Goal: Complete application form

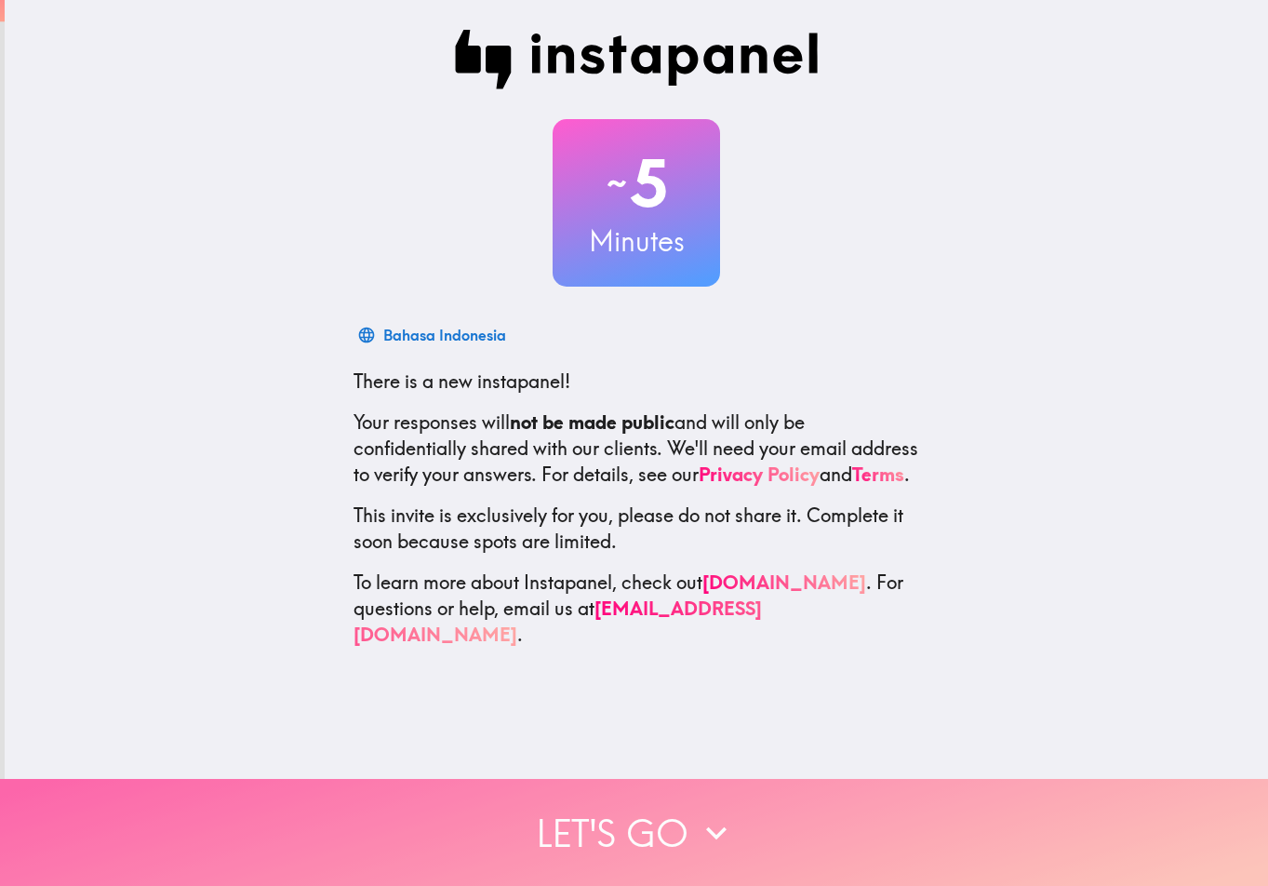
click at [680, 811] on button "Let's go" at bounding box center [634, 832] width 1268 height 107
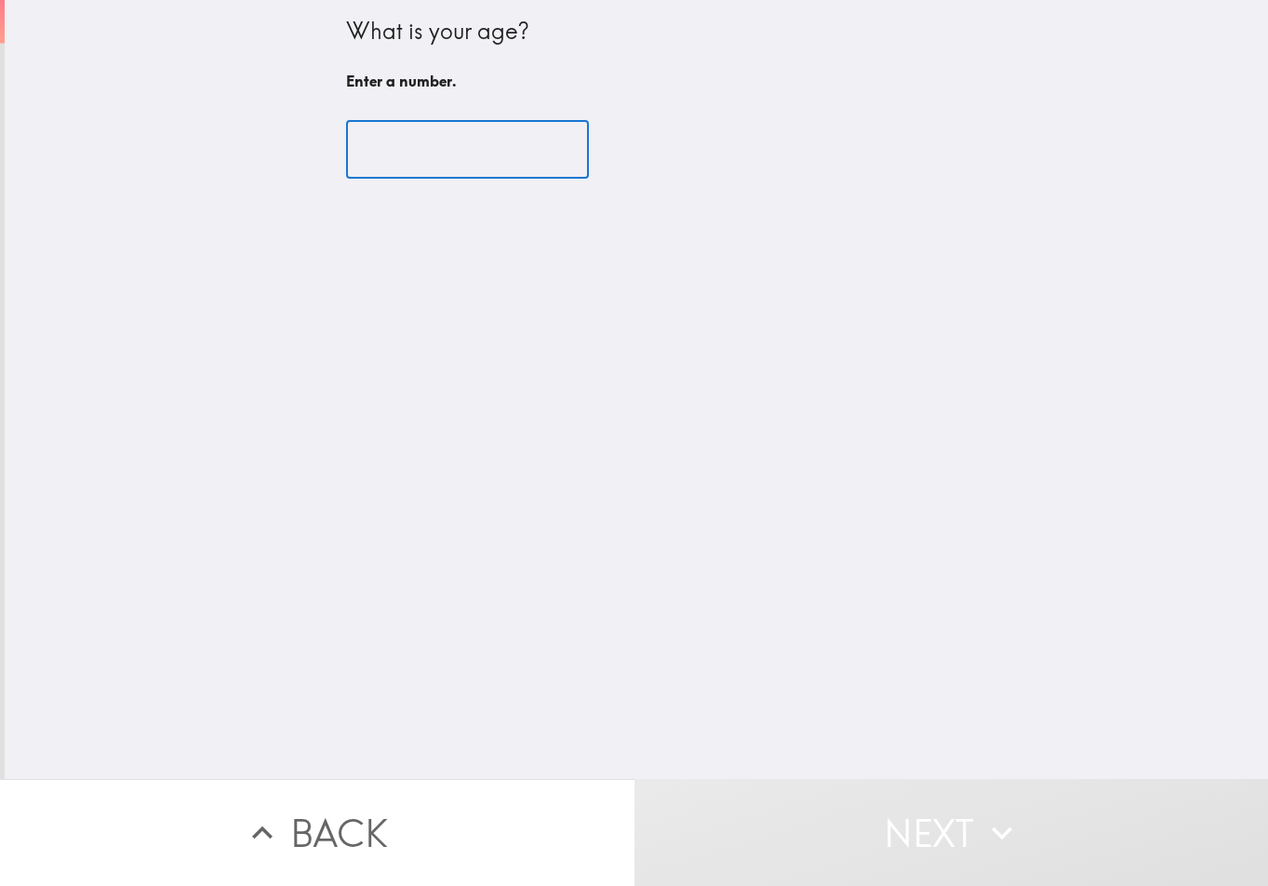
click at [392, 145] on input "number" at bounding box center [467, 150] width 243 height 58
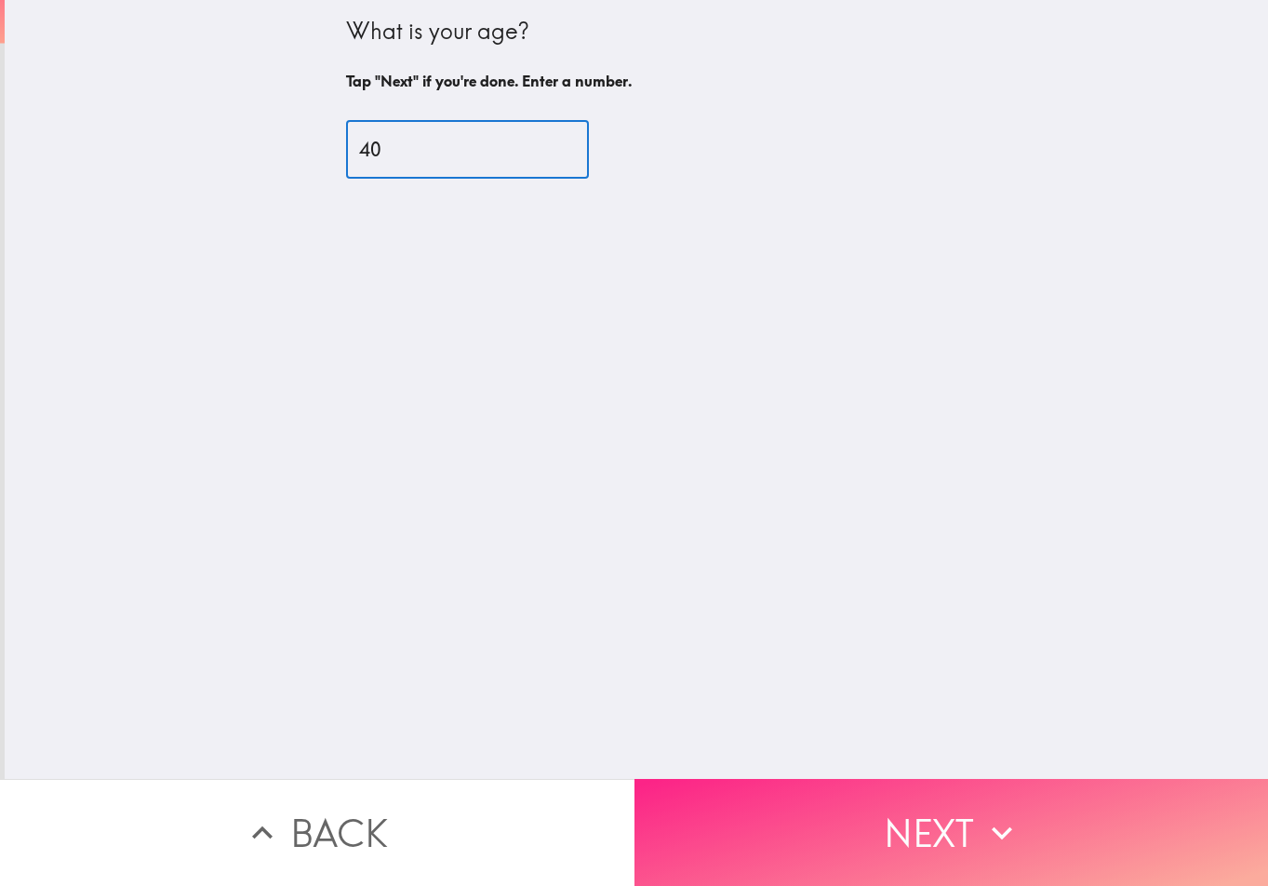
type input "40"
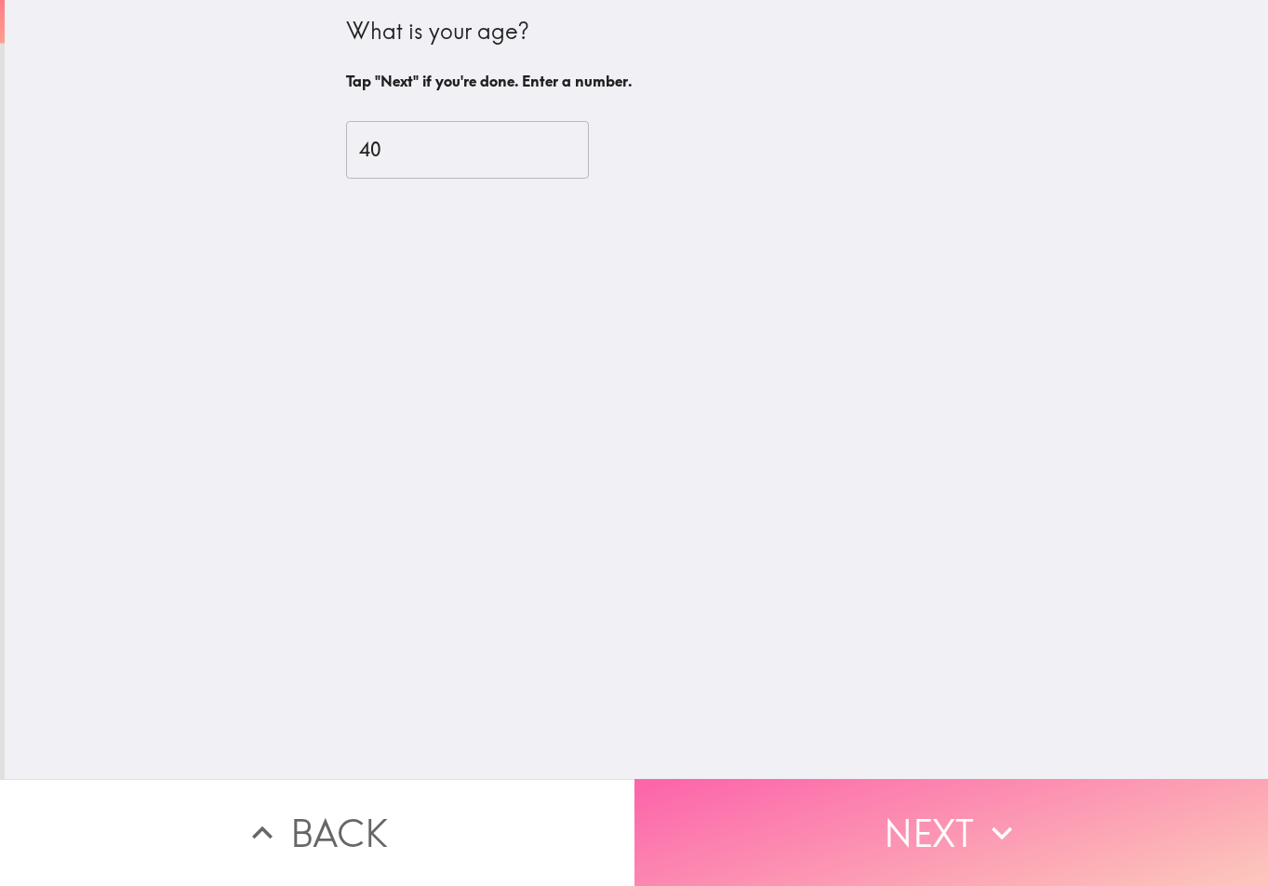
click at [973, 812] on button "Next" at bounding box center [952, 832] width 635 height 107
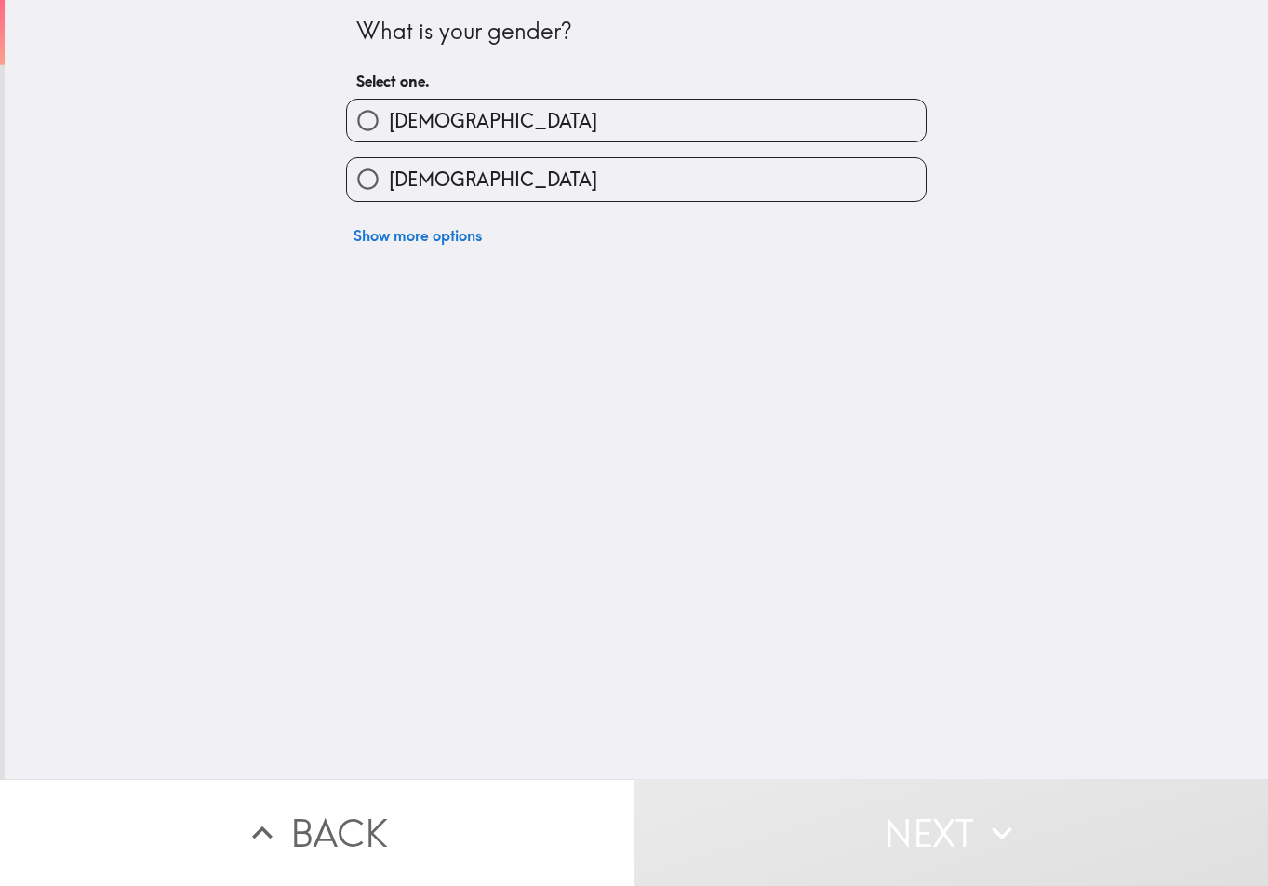
click at [407, 118] on span "[DEMOGRAPHIC_DATA]" at bounding box center [493, 121] width 208 height 26
click at [389, 118] on input "[DEMOGRAPHIC_DATA]" at bounding box center [368, 121] width 42 height 42
radio input "true"
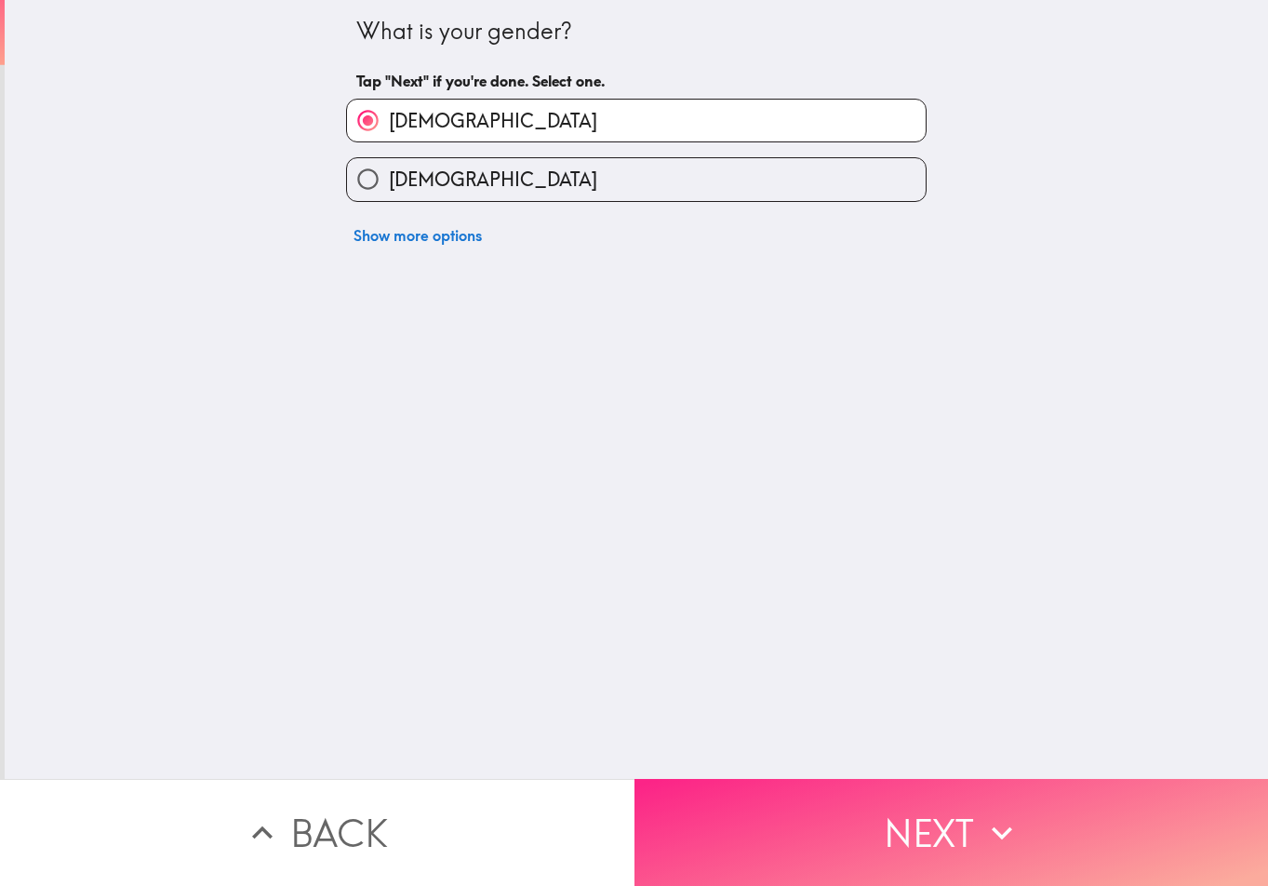
click at [862, 825] on button "Next" at bounding box center [952, 832] width 635 height 107
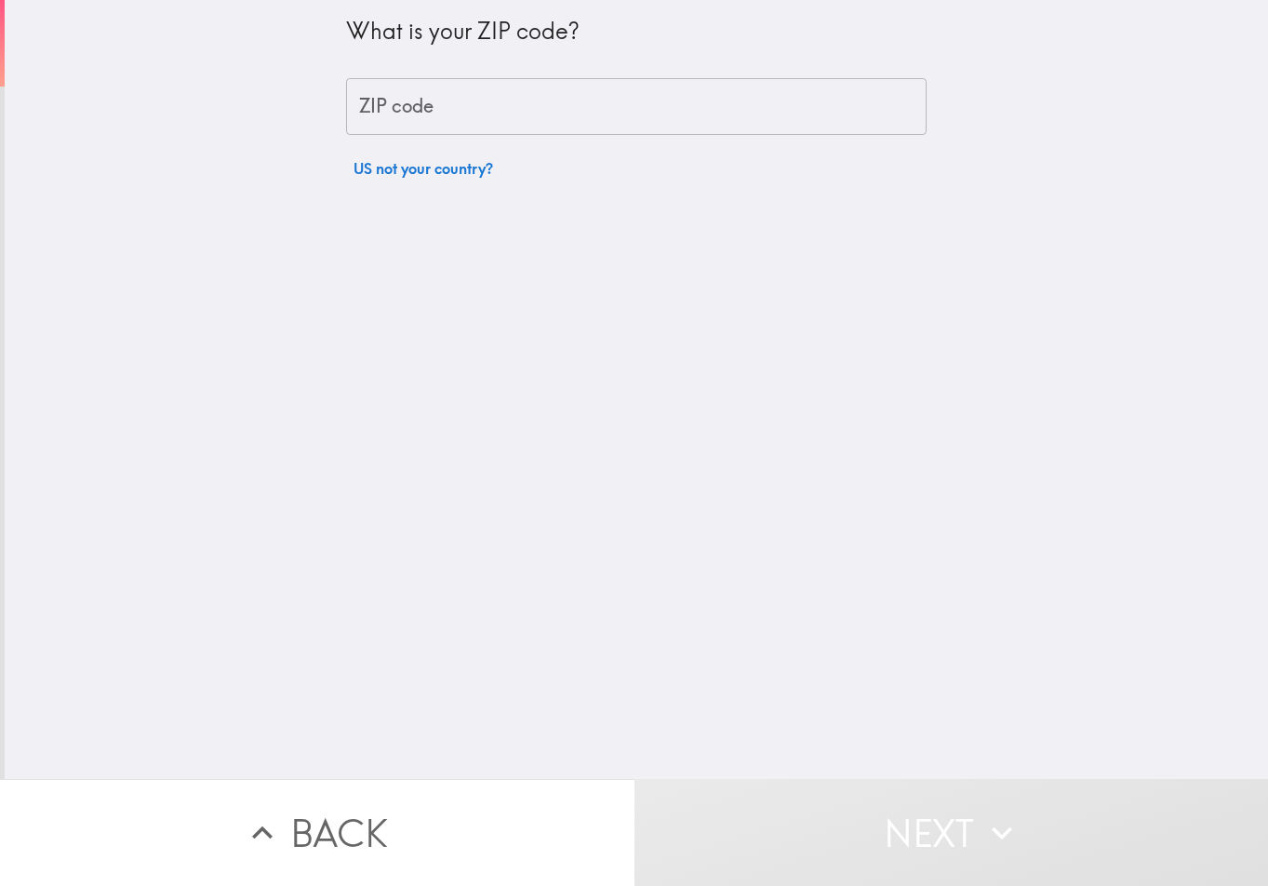
click at [456, 98] on input "ZIP code" at bounding box center [636, 107] width 581 height 58
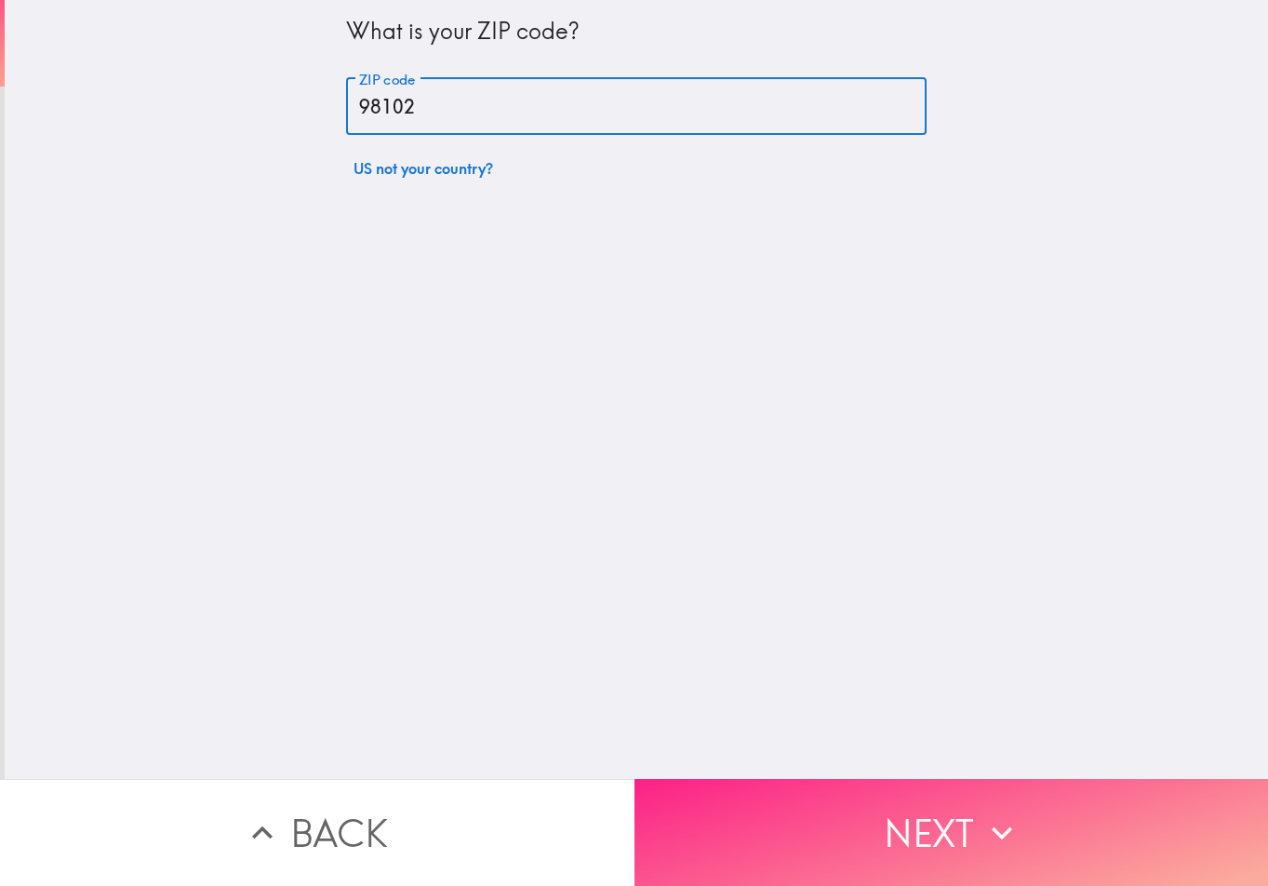
type input "98102"
click at [1015, 812] on icon "button" at bounding box center [1002, 832] width 41 height 41
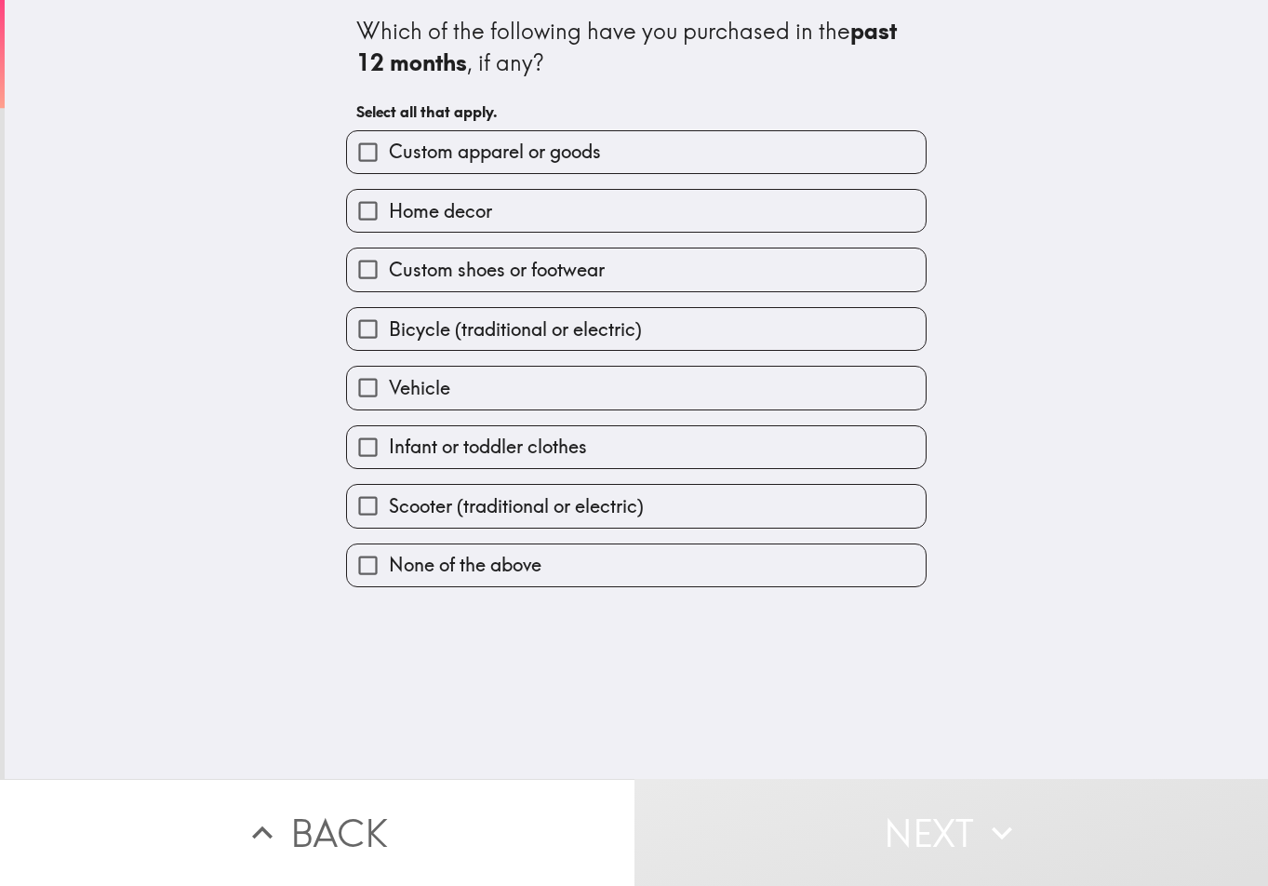
click at [500, 454] on span "Infant or toddler clothes" at bounding box center [488, 447] width 198 height 26
click at [389, 454] on input "Infant or toddler clothes" at bounding box center [368, 447] width 42 height 42
checkbox input "true"
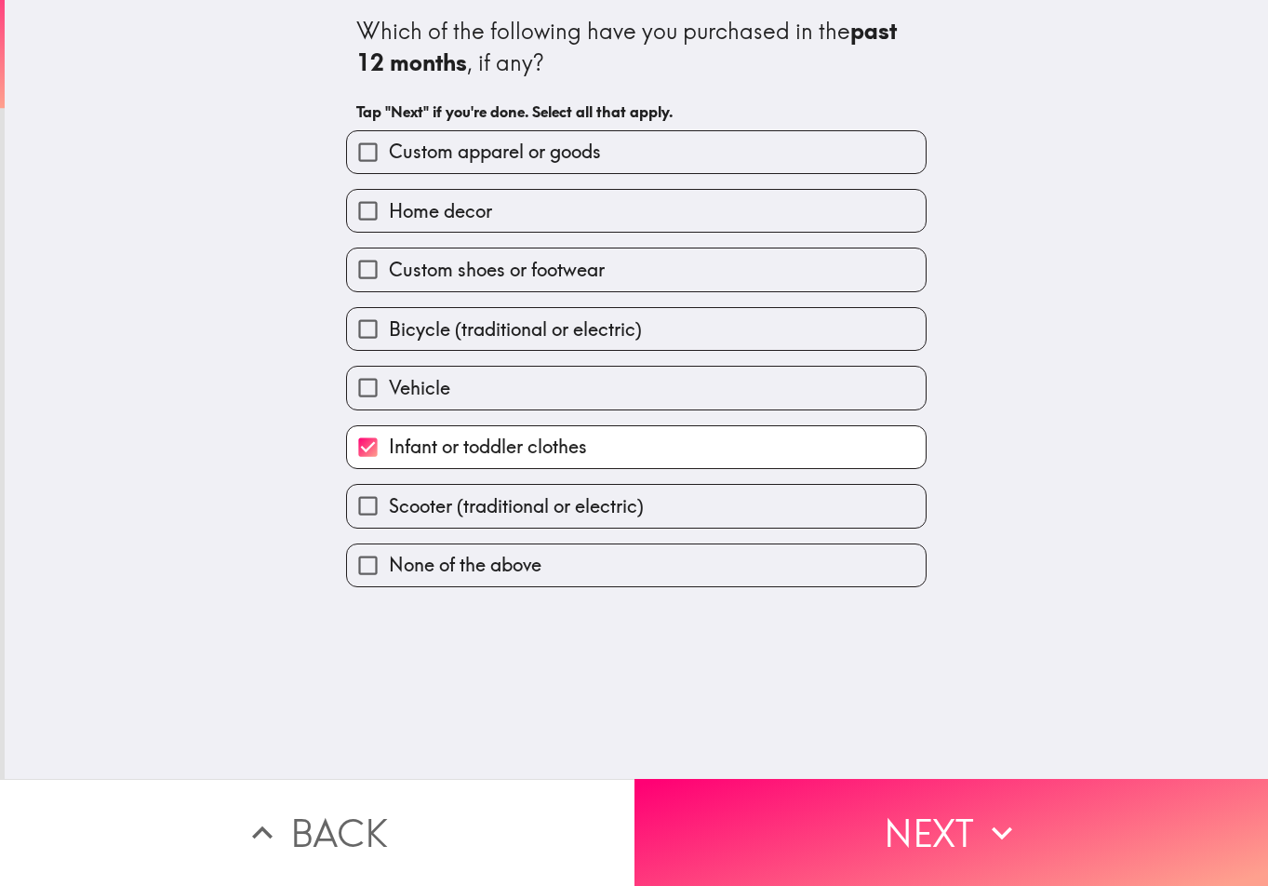
click at [505, 153] on span "Custom apparel or goods" at bounding box center [495, 152] width 212 height 26
click at [389, 153] on input "Custom apparel or goods" at bounding box center [368, 152] width 42 height 42
checkbox input "true"
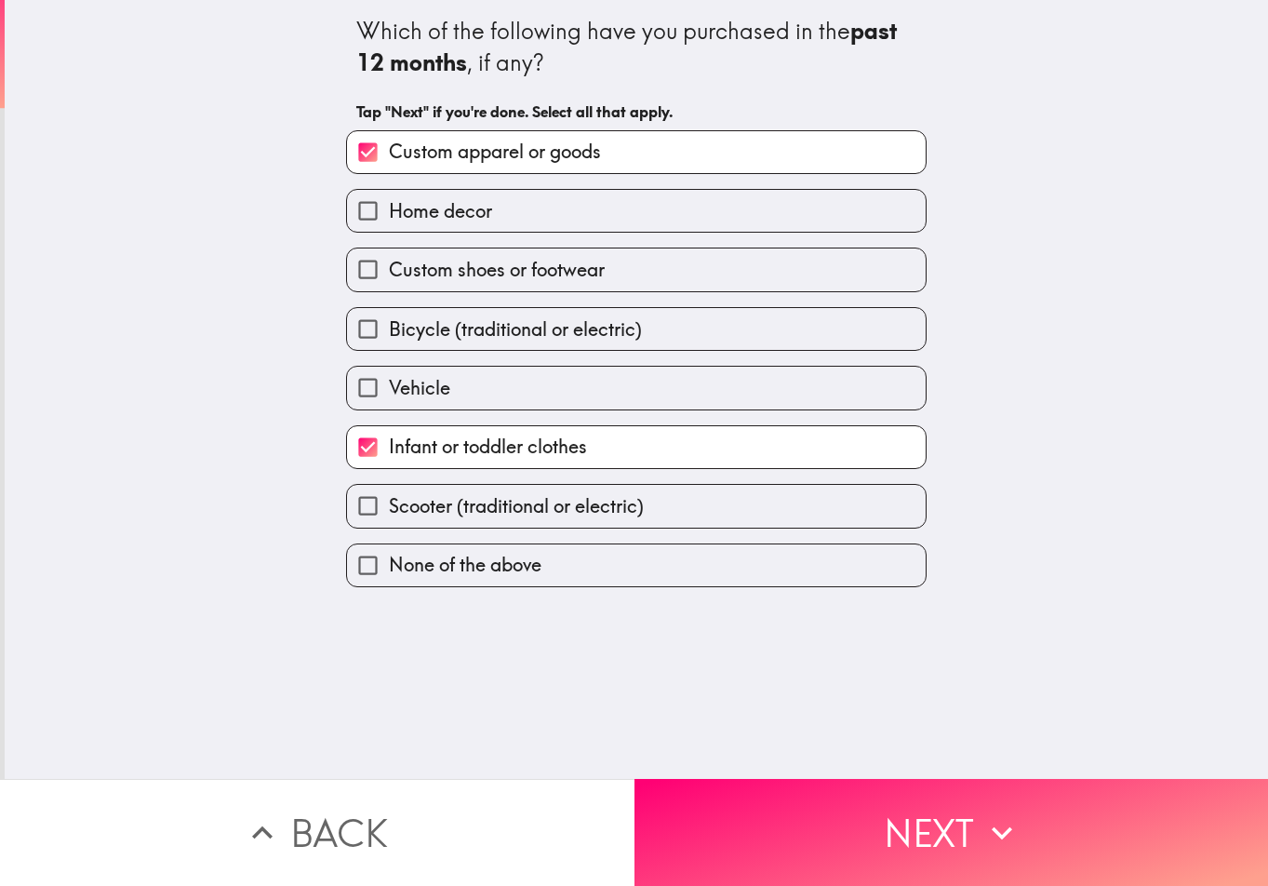
click at [433, 215] on span "Home decor" at bounding box center [440, 211] width 103 height 26
click at [389, 215] on input "Home decor" at bounding box center [368, 211] width 42 height 42
checkbox input "true"
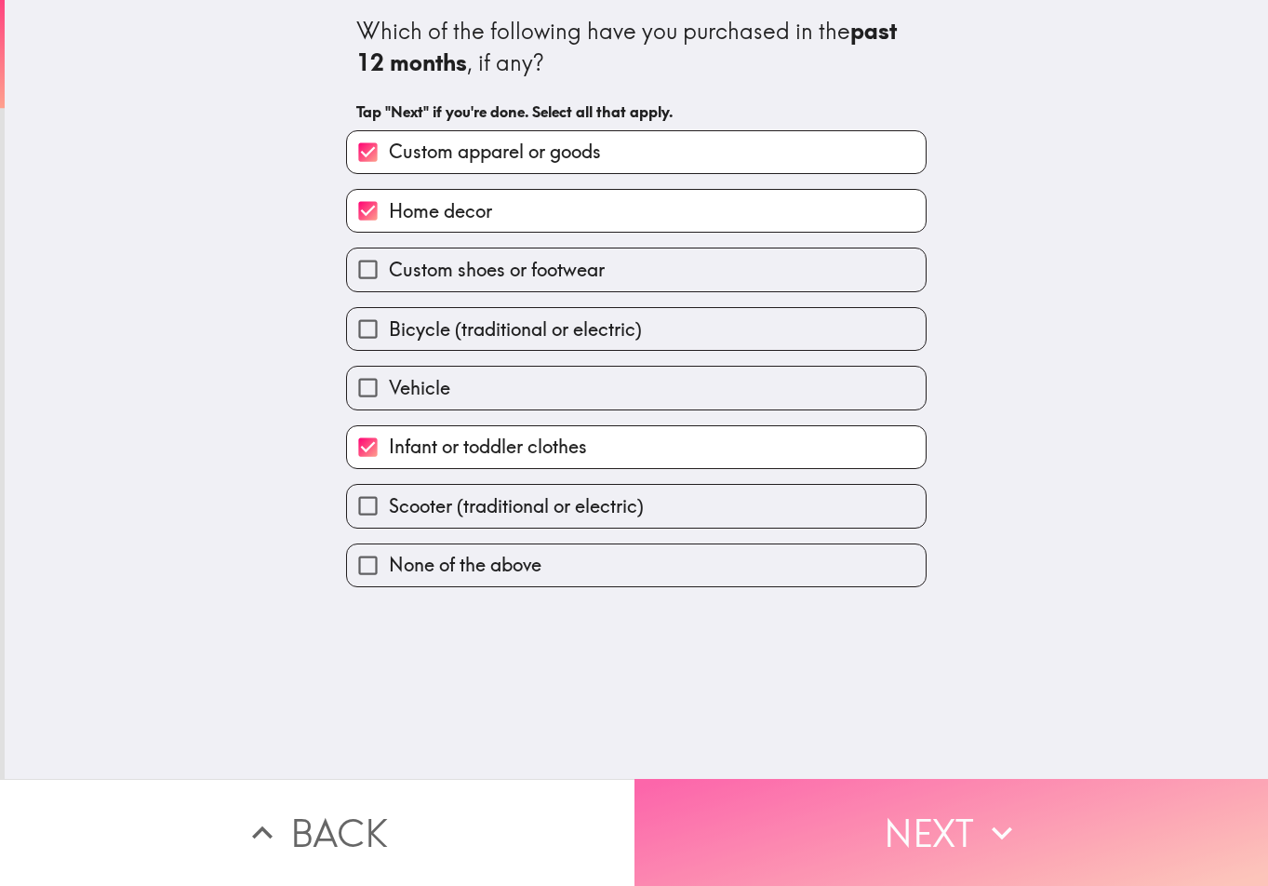
click at [916, 805] on button "Next" at bounding box center [952, 832] width 635 height 107
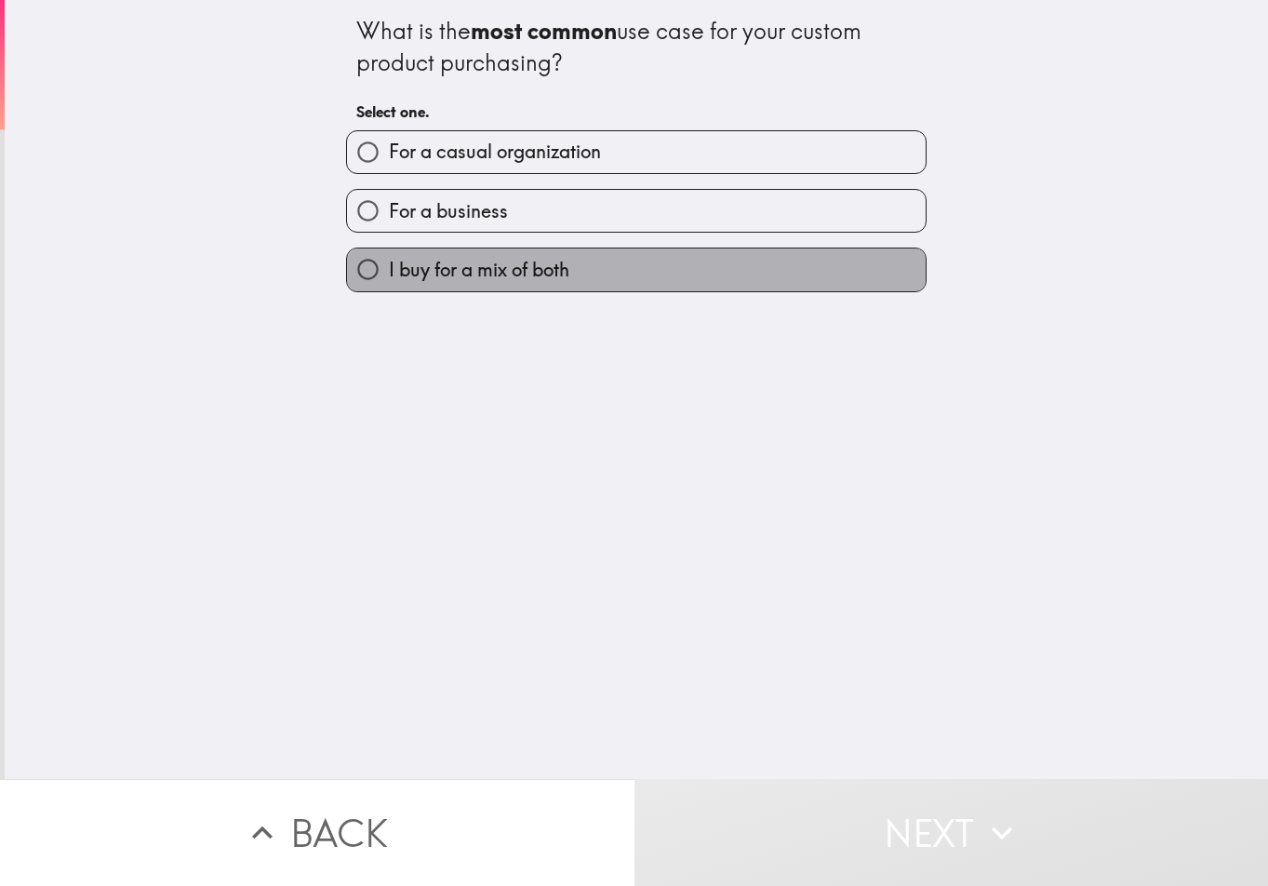
click at [436, 277] on span "I buy for a mix of both" at bounding box center [479, 270] width 181 height 26
click at [389, 277] on input "I buy for a mix of both" at bounding box center [368, 269] width 42 height 42
radio input "true"
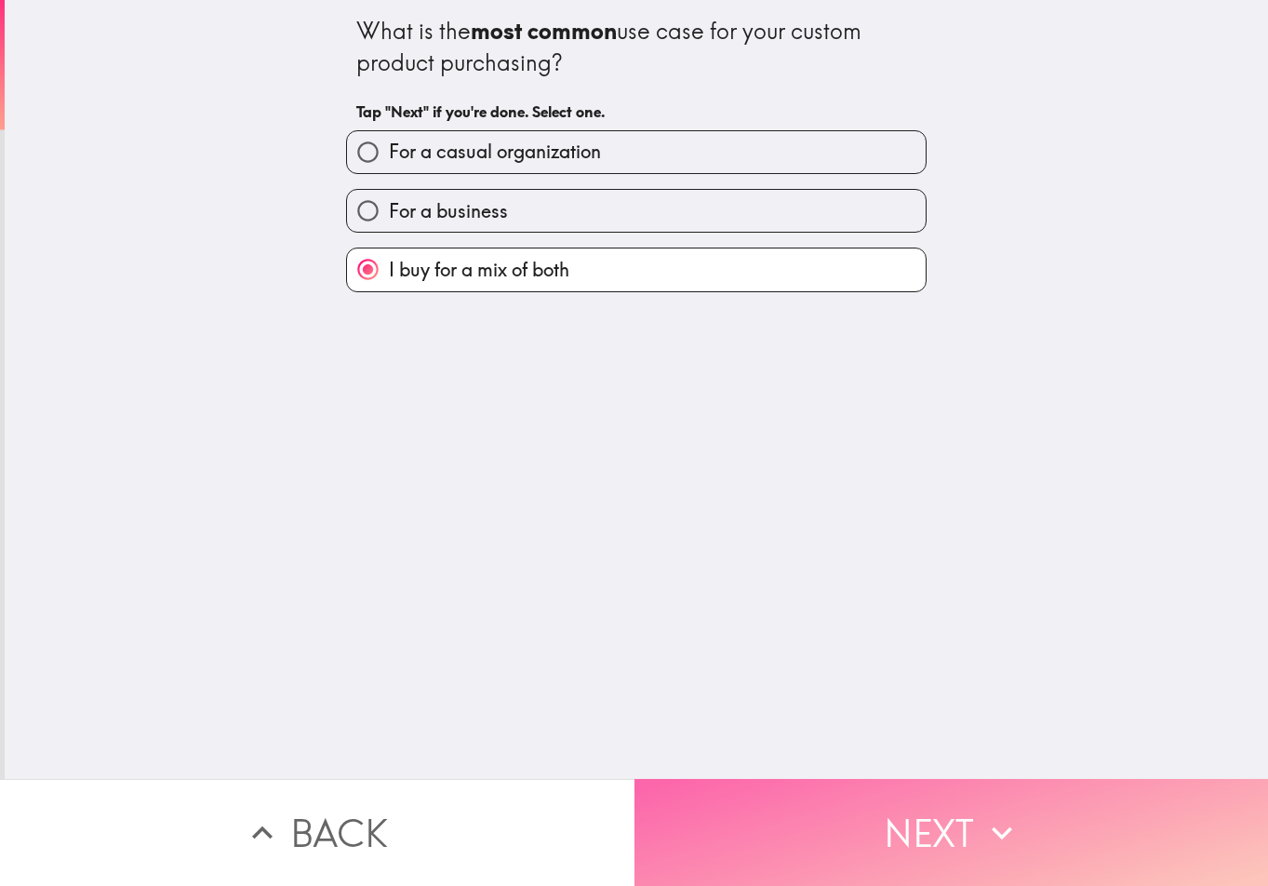
click at [829, 834] on button "Next" at bounding box center [952, 832] width 635 height 107
